Goal: Task Accomplishment & Management: Manage account settings

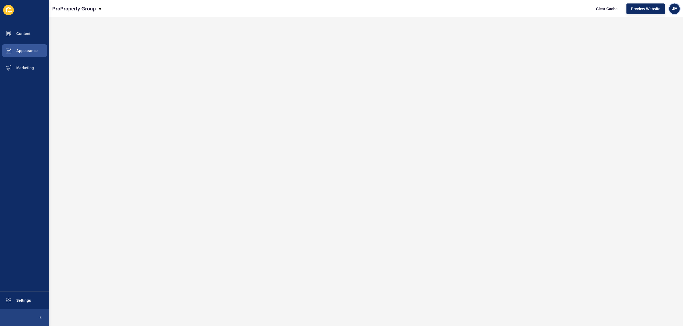
click at [675, 9] on span "JE" at bounding box center [674, 8] width 5 height 5
click at [655, 46] on link "Logout" at bounding box center [662, 45] width 39 height 12
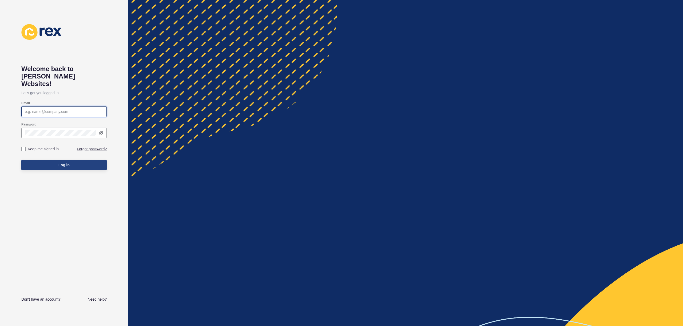
type input "[EMAIL_ADDRESS][PERSON_NAME][DOMAIN_NAME]"
click at [77, 160] on button "Log in" at bounding box center [63, 165] width 85 height 11
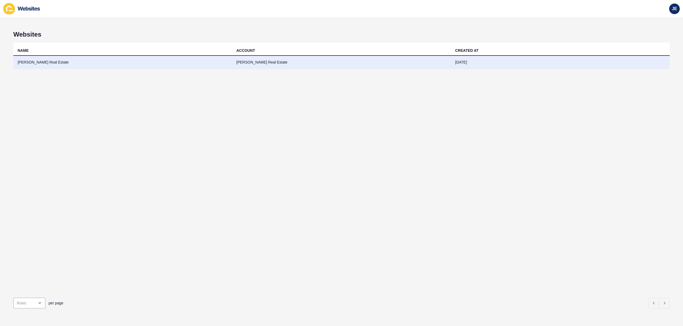
click at [83, 58] on td "[PERSON_NAME] Real Estate" at bounding box center [122, 62] width 219 height 13
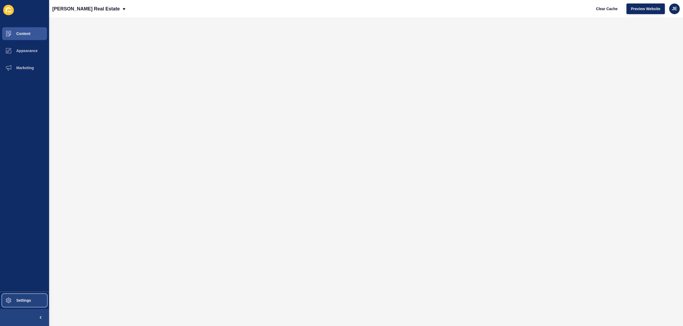
click at [29, 301] on span "Settings" at bounding box center [15, 300] width 32 height 4
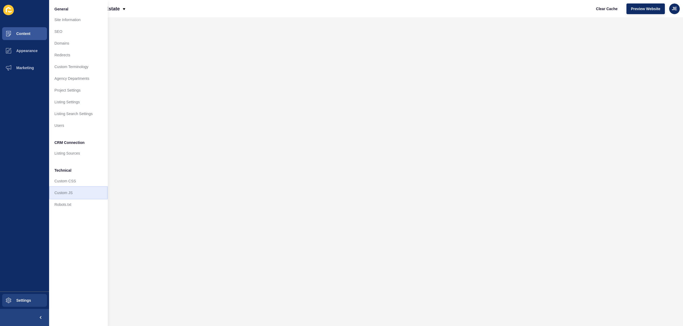
click at [72, 191] on link "Custom JS" at bounding box center [78, 193] width 59 height 12
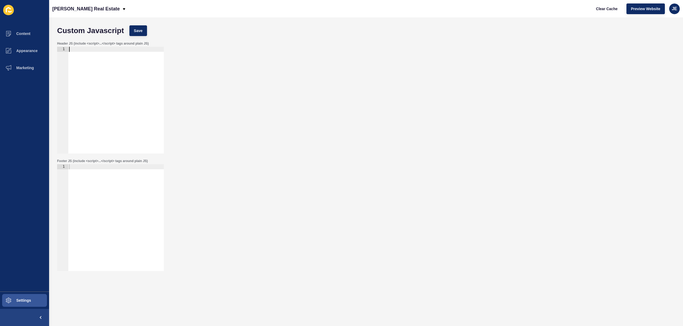
click at [116, 118] on div at bounding box center [116, 105] width 96 height 117
paste textarea "</script>"
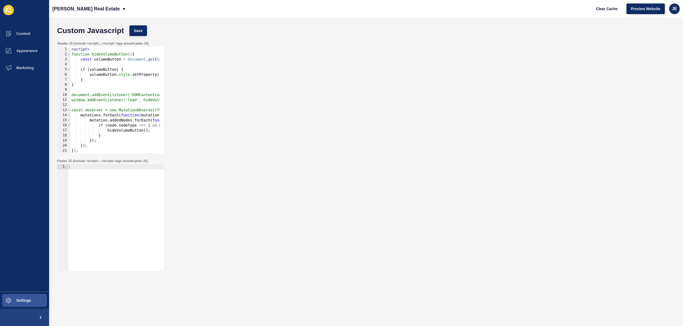
drag, startPoint x: 72, startPoint y: 49, endPoint x: 84, endPoint y: 54, distance: 13.5
click at [72, 49] on div "< script > function hideVolumeButton() { const volumeButton = document . getEle…" at bounding box center [174, 103] width 208 height 113
type textarea "<script>"
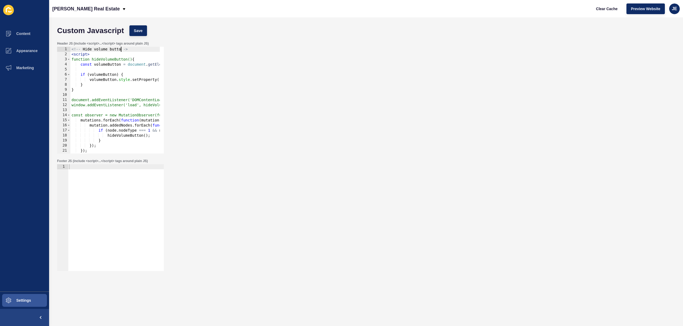
scroll to position [0, 3]
click at [140, 33] on span "Save" at bounding box center [138, 30] width 9 height 5
click at [124, 50] on div "<!-- Hide volume button -> < script > function hideVolumeButton() { const volum…" at bounding box center [174, 103] width 208 height 113
click at [137, 31] on span "Save" at bounding box center [138, 30] width 9 height 5
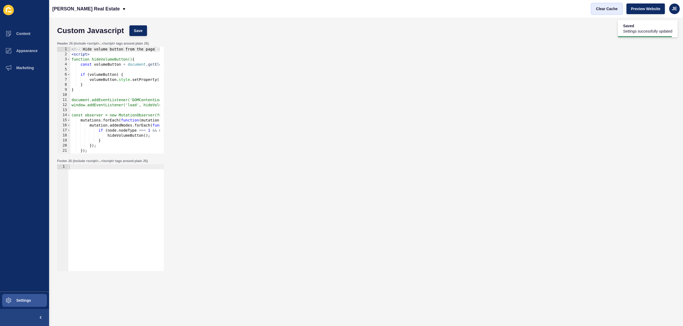
click at [609, 10] on span "Clear Cache" at bounding box center [607, 8] width 22 height 5
click at [277, 64] on div "Header JS (include <script>...</script> tags around plain JS) <!-- Hide volume …" at bounding box center [365, 97] width 623 height 117
click at [617, 14] on button "Clear Cache" at bounding box center [607, 8] width 31 height 11
click at [646, 11] on span "Preview Website" at bounding box center [645, 8] width 29 height 5
click at [99, 47] on div "<!-- Hide volume button from the page -> < script > function hideVolumeButton()…" at bounding box center [174, 103] width 208 height 113
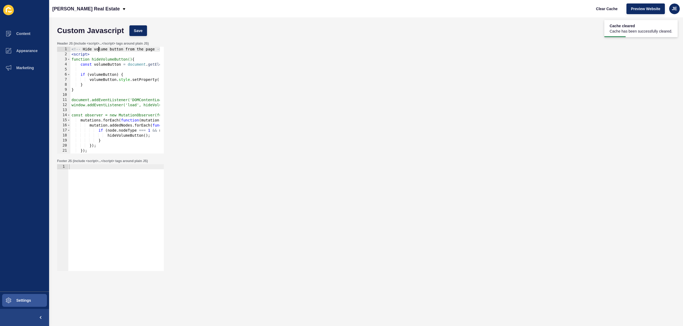
click at [99, 47] on div "<!-- Hide volume button from the page -> < script > function hideVolumeButton()…" at bounding box center [174, 103] width 208 height 113
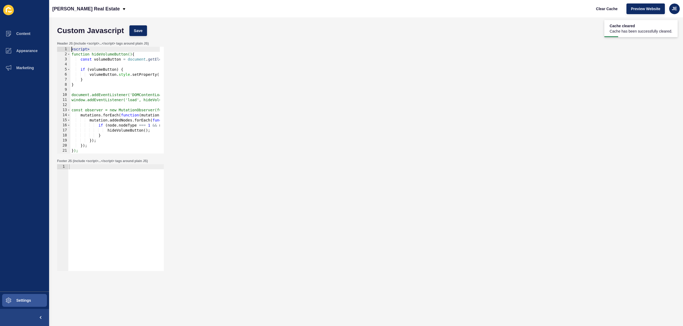
scroll to position [0, 1]
click at [142, 28] on span "Save" at bounding box center [138, 30] width 9 height 5
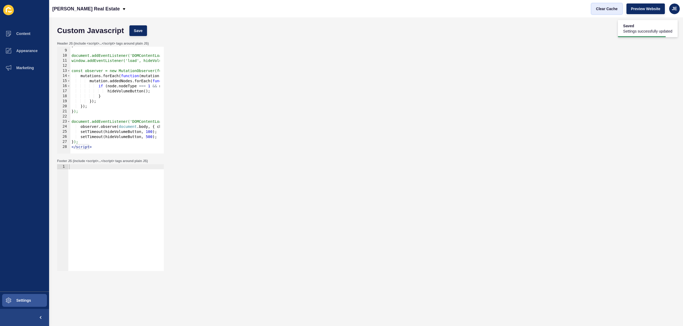
click at [592, 13] on button "Clear Cache" at bounding box center [607, 8] width 31 height 11
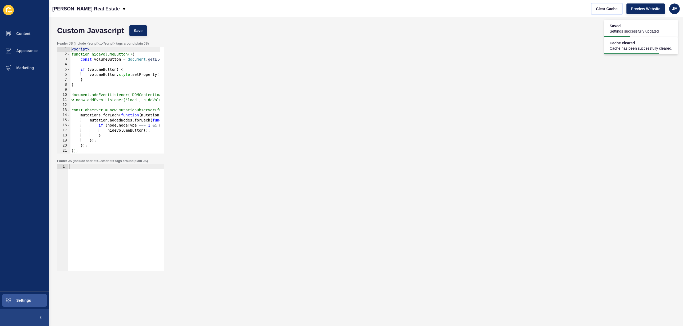
scroll to position [0, 0]
click at [72, 51] on div "< script > function hideVolumeButton() { const volumeButton = document . getEle…" at bounding box center [174, 103] width 208 height 113
type textarea "<script>"
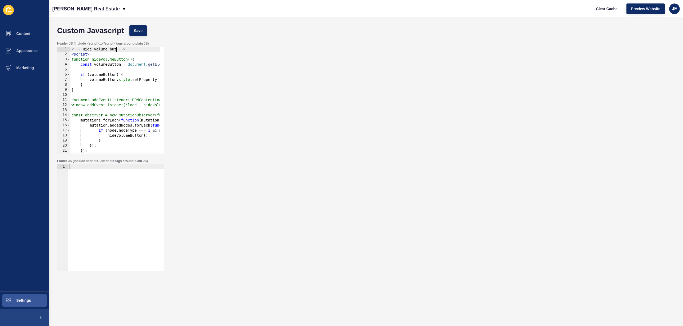
scroll to position [0, 3]
type textarea "<!-- Hide volume button -->"
click at [136, 29] on span "Save" at bounding box center [138, 30] width 9 height 5
click at [598, 10] on span "Clear Cache" at bounding box center [607, 8] width 22 height 5
click at [638, 10] on span "Preview Website" at bounding box center [645, 8] width 29 height 5
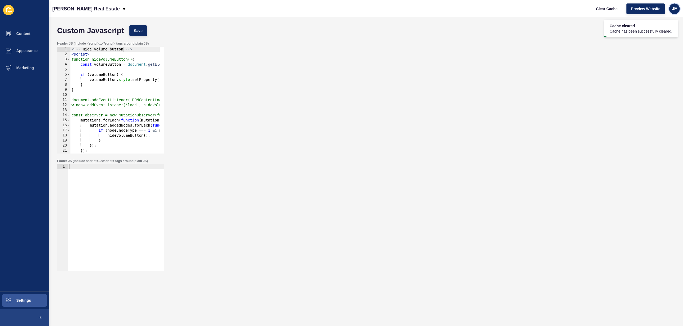
click at [672, 9] on span "JE" at bounding box center [674, 8] width 5 height 5
click at [653, 45] on link "Logout" at bounding box center [662, 45] width 39 height 12
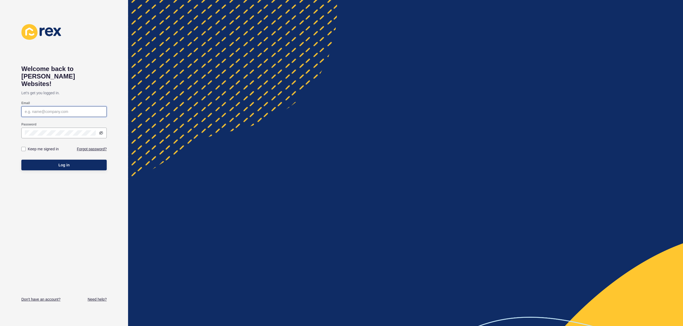
type input "[EMAIL_ADDRESS][PERSON_NAME][DOMAIN_NAME]"
click at [68, 162] on span "Log in" at bounding box center [63, 164] width 11 height 5
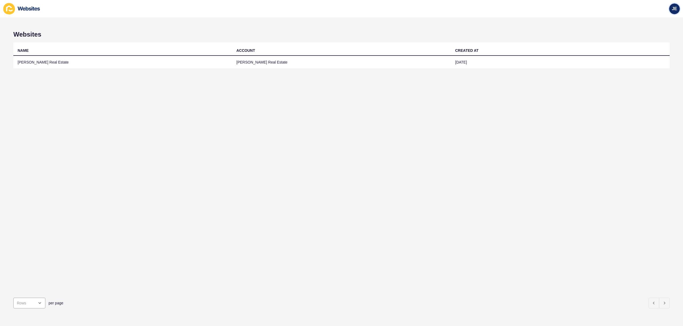
click at [674, 8] on span "JE" at bounding box center [674, 8] width 5 height 5
click at [643, 44] on link "Logout" at bounding box center [662, 45] width 39 height 12
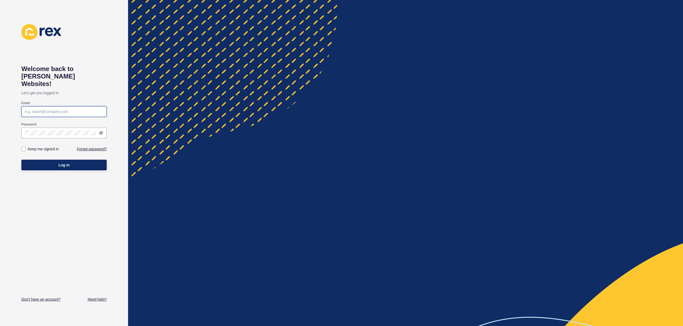
type input "[EMAIL_ADDRESS][PERSON_NAME][DOMAIN_NAME]"
click at [64, 162] on span "Log in" at bounding box center [63, 164] width 11 height 5
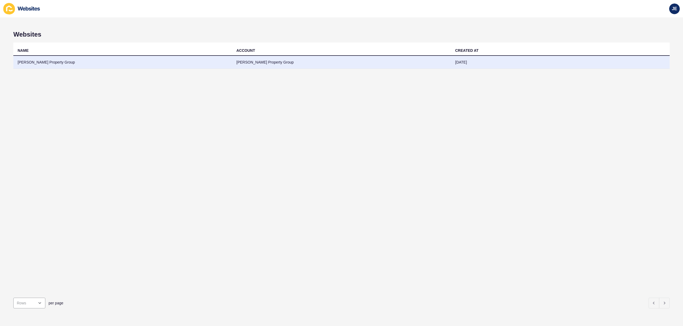
click at [119, 60] on td "Watts Property Group" at bounding box center [122, 62] width 219 height 13
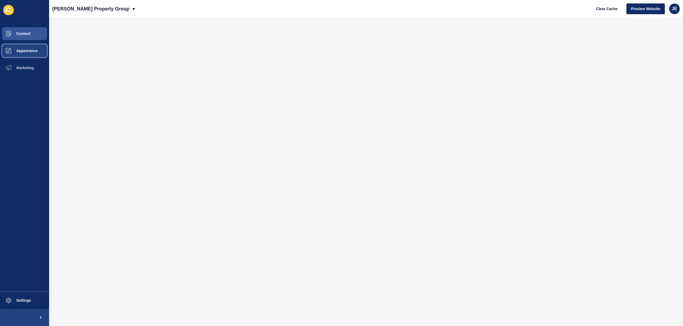
click at [24, 49] on span "Appearance" at bounding box center [18, 51] width 38 height 4
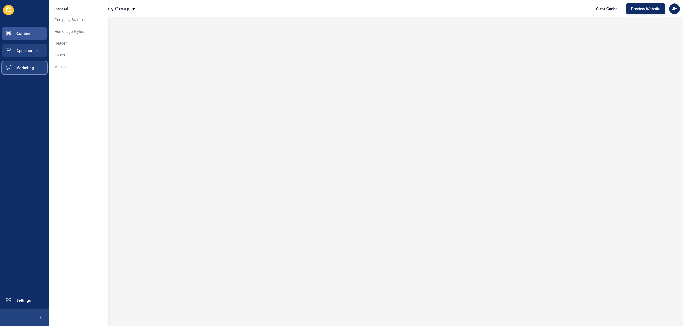
click at [23, 69] on span "Marketing" at bounding box center [16, 68] width 35 height 4
click at [14, 302] on span "Settings" at bounding box center [15, 300] width 32 height 4
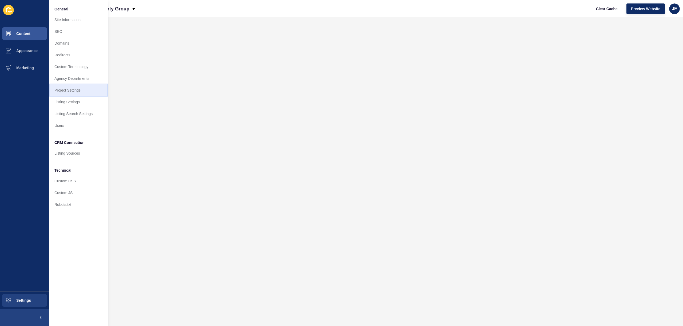
click at [71, 88] on link "Project Settings" at bounding box center [78, 90] width 59 height 12
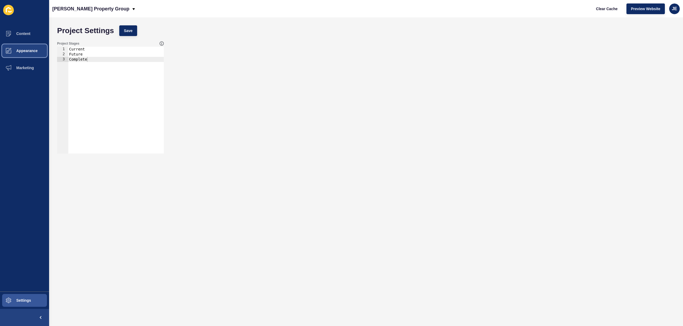
click at [16, 54] on span at bounding box center [8, 50] width 17 height 17
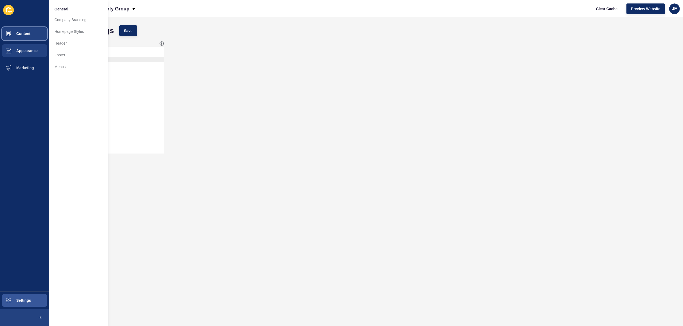
click at [25, 35] on span "Content" at bounding box center [14, 33] width 31 height 4
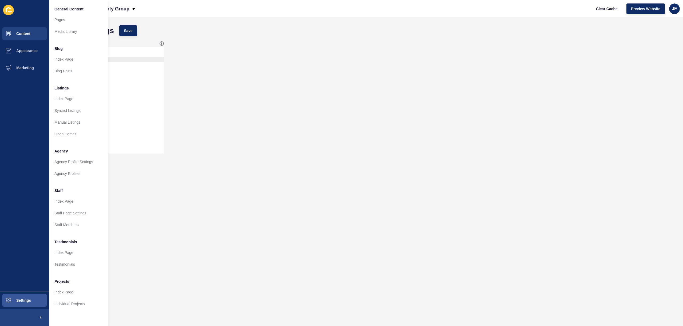
click at [281, 106] on div "Project Stages 1 2 3 Current Future Complete הההההההההההההההההההההההההההההההההה…" at bounding box center [365, 97] width 623 height 117
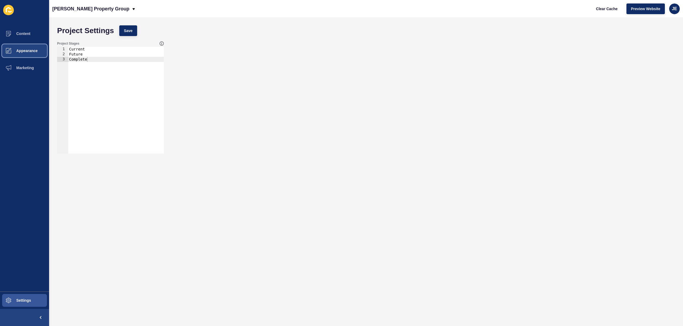
click at [25, 47] on button "Appearance" at bounding box center [24, 50] width 49 height 17
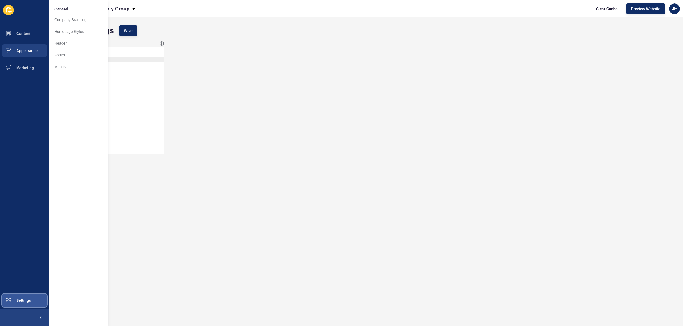
click at [10, 297] on span at bounding box center [8, 300] width 17 height 17
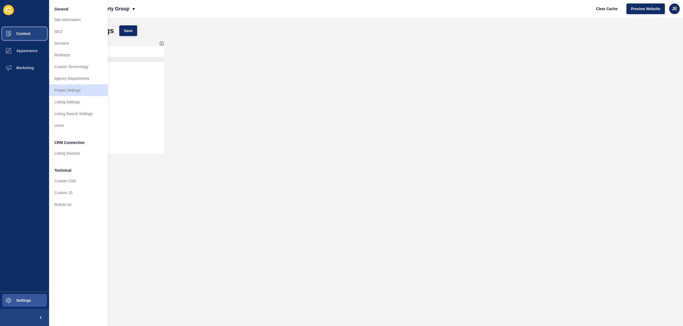
click at [26, 36] on button "Content" at bounding box center [24, 33] width 49 height 17
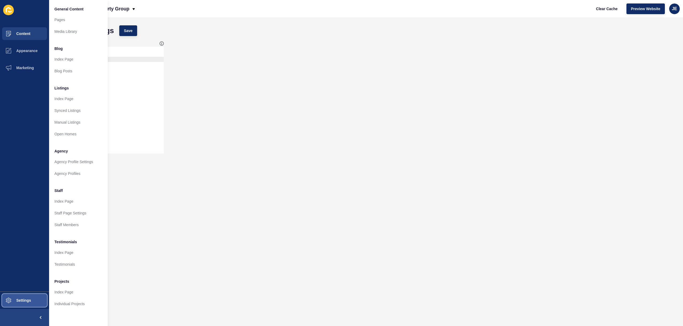
click at [26, 303] on button "Settings" at bounding box center [24, 300] width 49 height 17
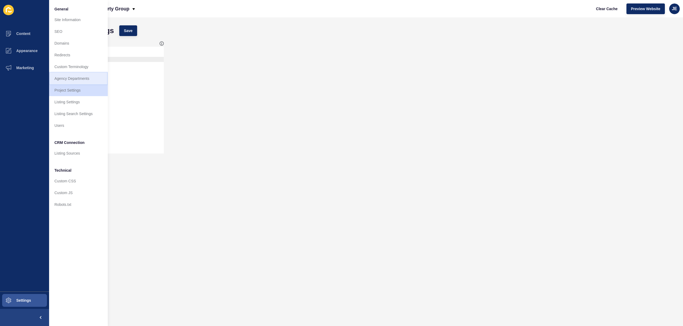
click at [74, 80] on link "Agency Departments" at bounding box center [78, 79] width 59 height 12
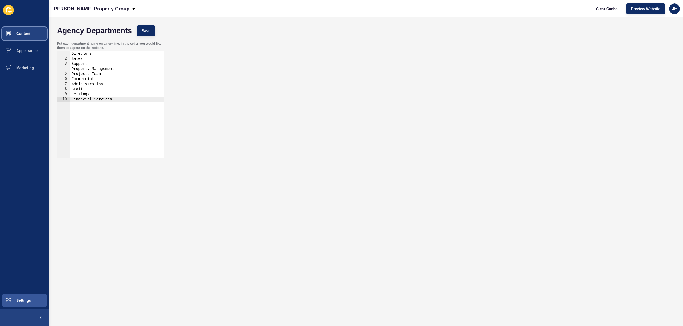
click at [25, 30] on button "Content" at bounding box center [24, 33] width 49 height 17
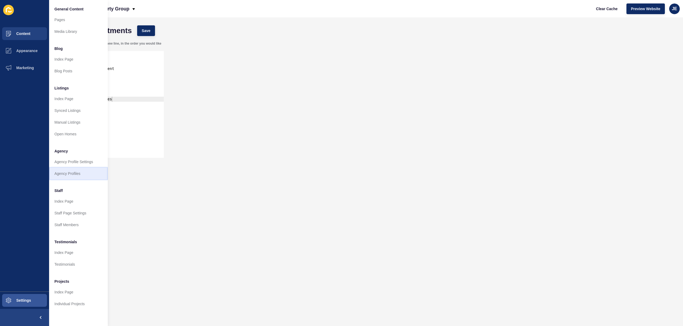
click at [78, 168] on link "Agency Profiles" at bounding box center [78, 174] width 59 height 12
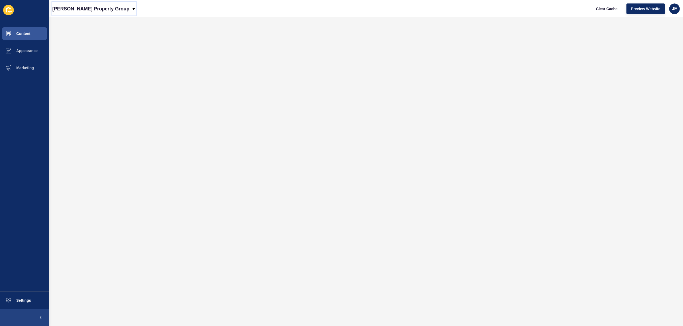
click at [86, 7] on p "Watts Property Group" at bounding box center [90, 8] width 77 height 13
click at [154, 13] on div "Watts Property Group Clear Cache Preview Website JE" at bounding box center [366, 8] width 634 height 17
click at [637, 9] on span "Preview Website" at bounding box center [645, 8] width 29 height 5
